Goal: Information Seeking & Learning: Understand process/instructions

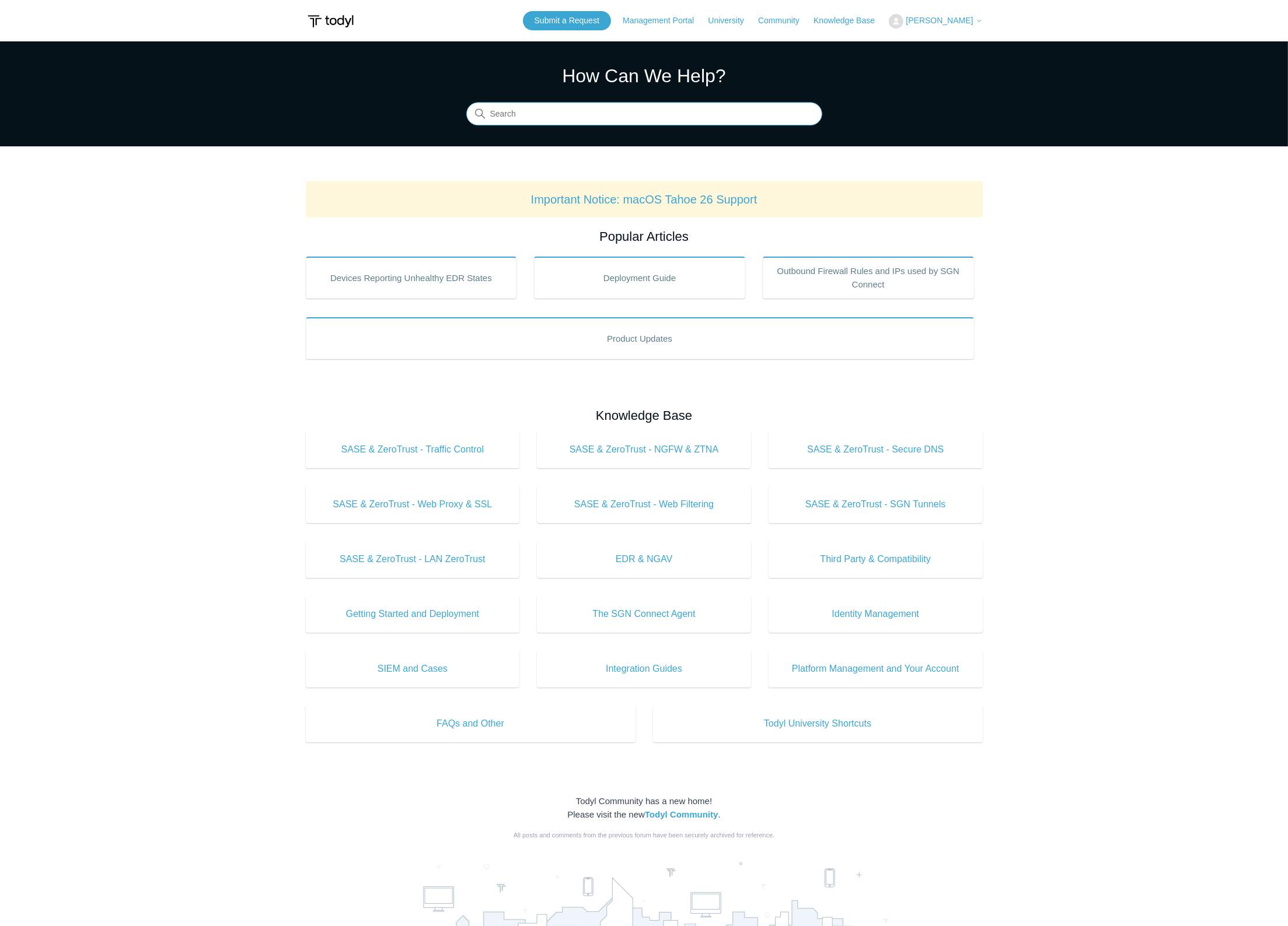
click at [588, 114] on input "Search" at bounding box center [644, 114] width 356 height 23
type input "Intune"
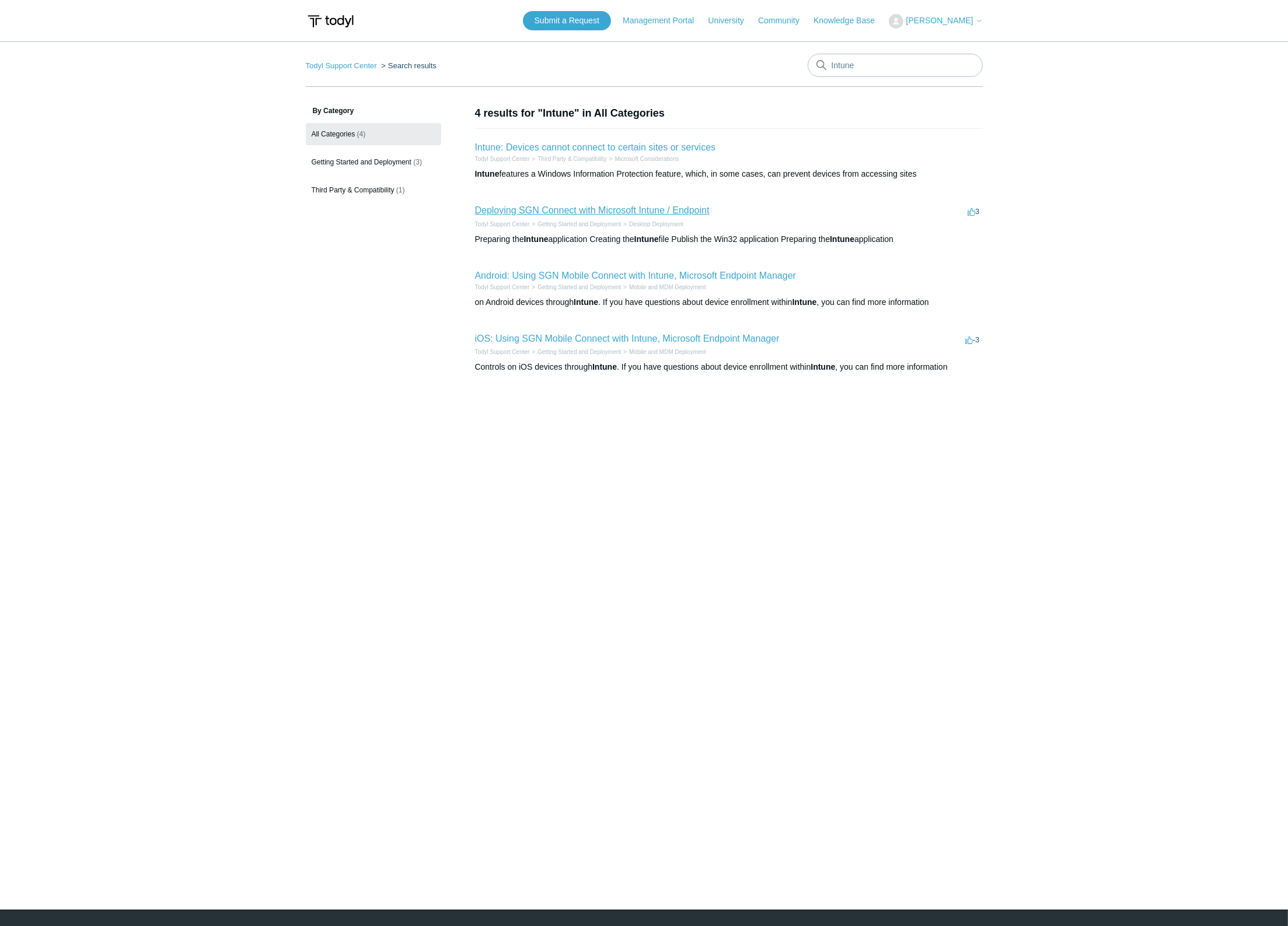
click at [663, 211] on link "Deploying SGN Connect with Microsoft Intune / Endpoint" at bounding box center [592, 210] width 234 height 10
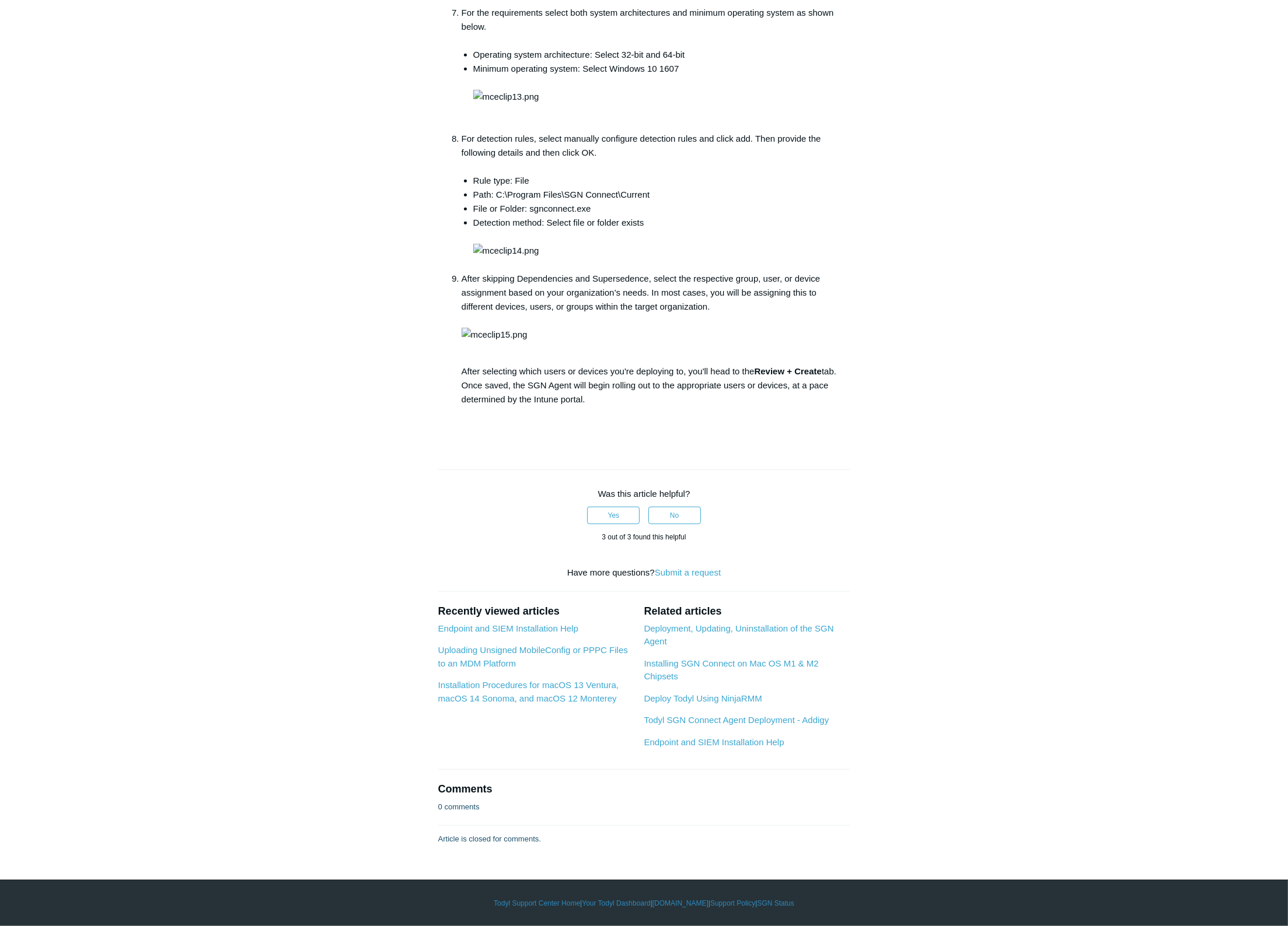
scroll to position [2177, 0]
drag, startPoint x: 712, startPoint y: 640, endPoint x: 846, endPoint y: 639, distance: 134.0
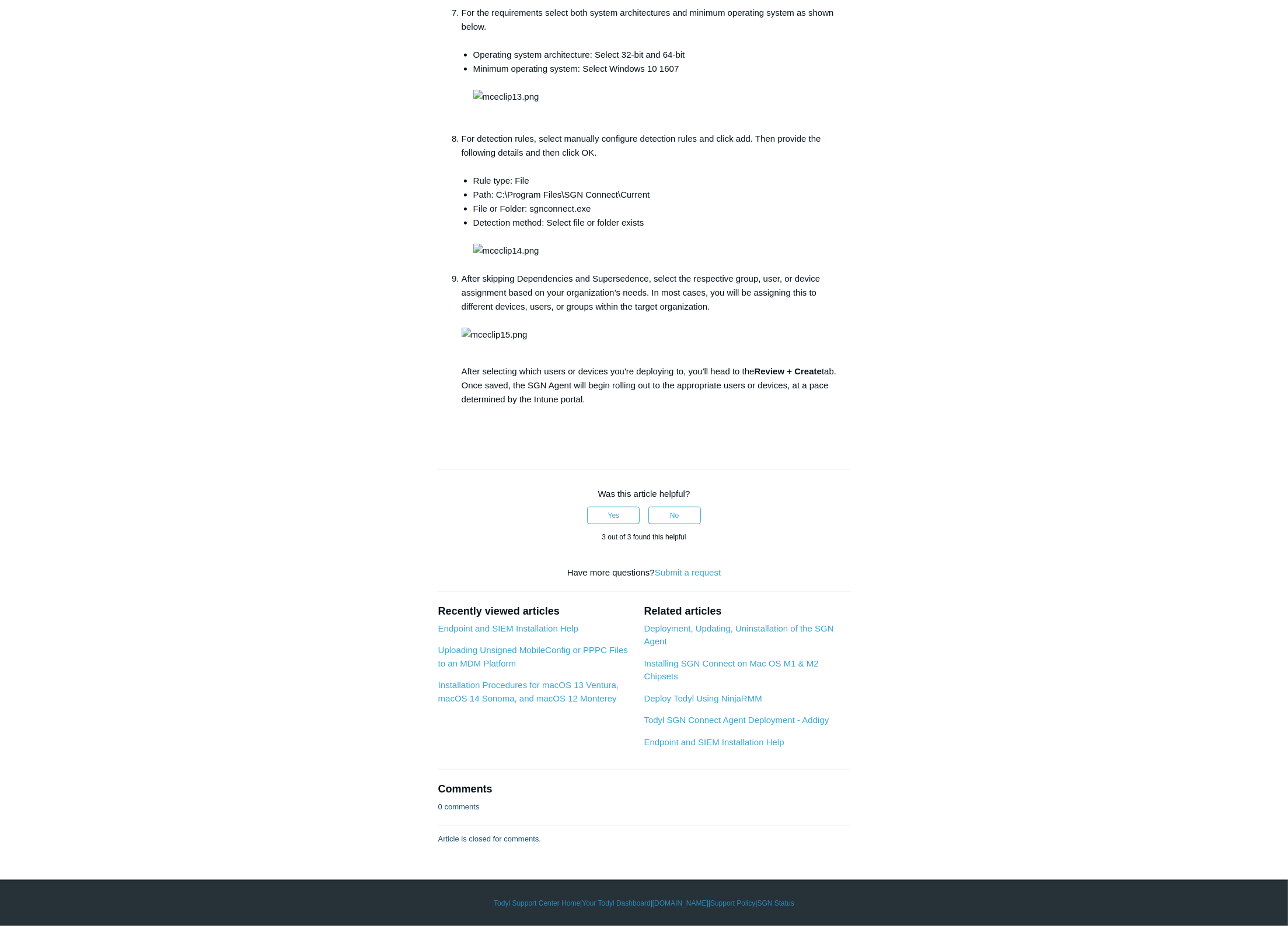
scroll to position [2489, 0]
